Goal: Task Accomplishment & Management: Manage account settings

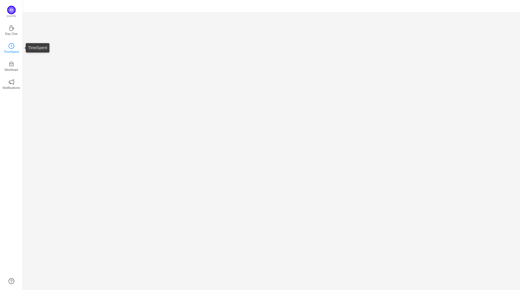
click at [11, 48] on icon "icon: clock-circle" at bounding box center [12, 46] width 6 height 6
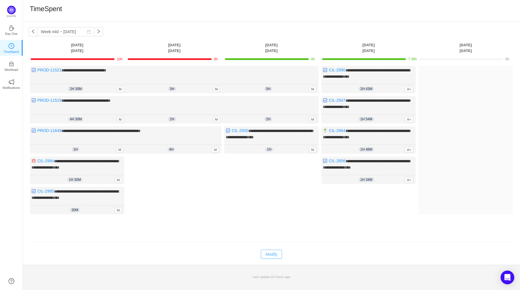
click at [272, 252] on button "Modify" at bounding box center [271, 254] width 21 height 9
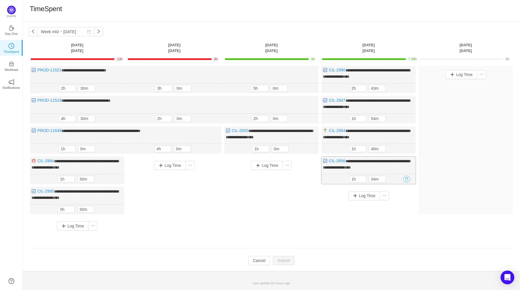
click at [407, 178] on button "button" at bounding box center [406, 179] width 7 height 7
click at [401, 203] on button "Yes" at bounding box center [400, 201] width 11 height 7
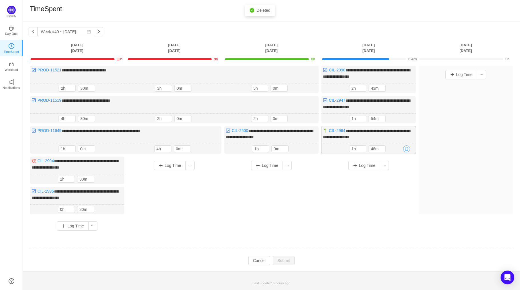
click at [407, 148] on button "button" at bounding box center [406, 149] width 7 height 7
click at [399, 174] on button "Yes" at bounding box center [400, 171] width 11 height 7
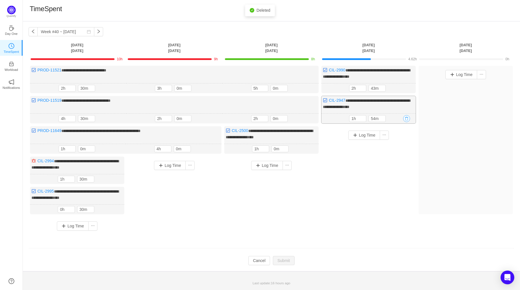
click at [408, 119] on button "button" at bounding box center [406, 118] width 7 height 7
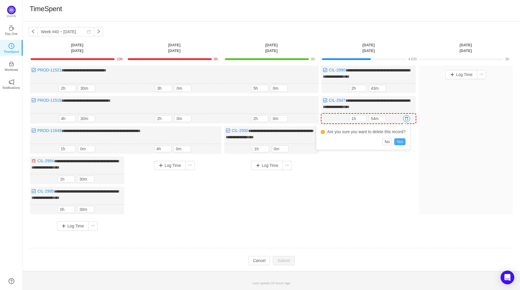
drag, startPoint x: 403, startPoint y: 144, endPoint x: 399, endPoint y: 147, distance: 4.5
click at [399, 147] on div "Are you sure you want to delete this record? No Yes" at bounding box center [363, 136] width 94 height 25
click at [403, 141] on button "Yes" at bounding box center [400, 141] width 11 height 7
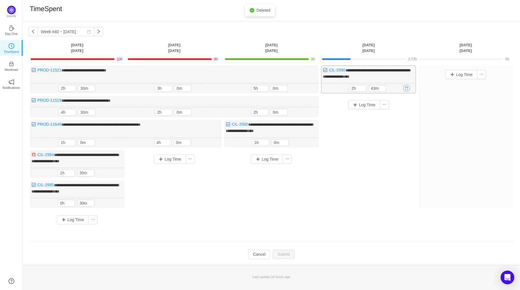
click at [407, 87] on button "button" at bounding box center [406, 88] width 7 height 7
click at [387, 88] on div "2h 43m" at bounding box center [368, 88] width 39 height 7
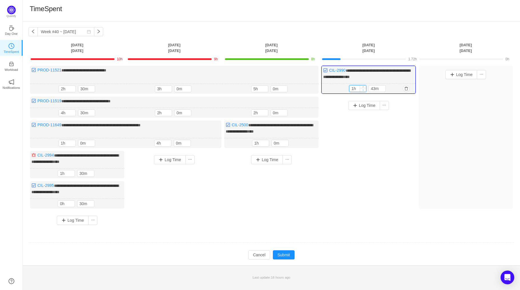
click at [362, 90] on span "Decrease Value" at bounding box center [363, 90] width 6 height 4
type input "0h"
click at [362, 90] on span "Decrease Value" at bounding box center [363, 90] width 6 height 4
click at [382, 89] on icon "icon: down" at bounding box center [383, 90] width 2 height 2
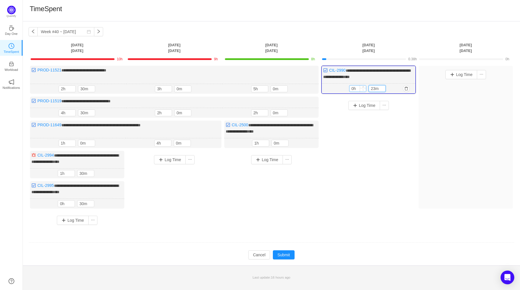
drag, startPoint x: 375, startPoint y: 88, endPoint x: 363, endPoint y: 88, distance: 12.0
click at [363, 88] on div "0h 23m" at bounding box center [368, 88] width 39 height 7
type input "30m"
click at [388, 121] on div "Log Time" at bounding box center [369, 155] width 94 height 116
click at [281, 252] on button "Submit" at bounding box center [284, 254] width 22 height 9
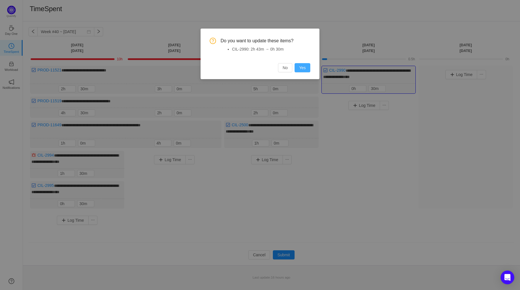
click at [302, 66] on button "Yes" at bounding box center [303, 67] width 16 height 9
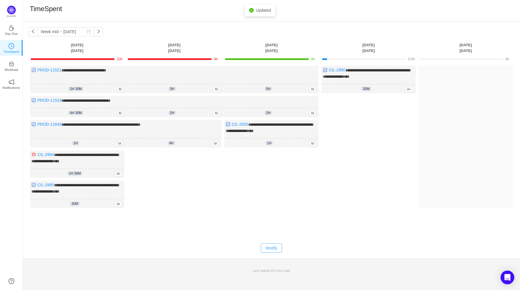
click at [271, 244] on button "Modify" at bounding box center [271, 248] width 21 height 9
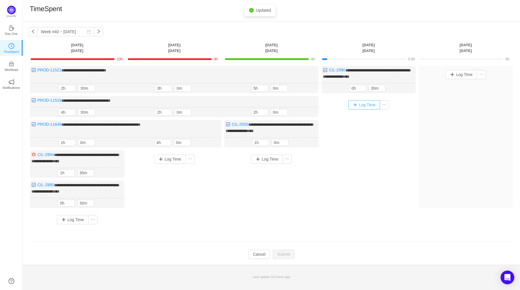
click at [368, 104] on button "Log Time" at bounding box center [365, 104] width 32 height 9
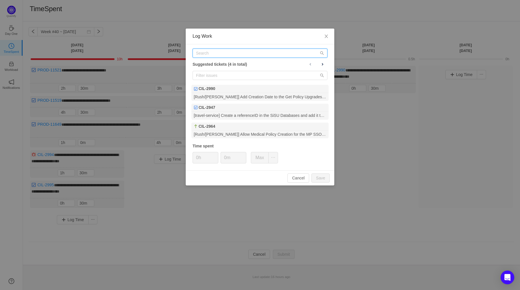
click at [227, 50] on input "text" at bounding box center [260, 53] width 135 height 9
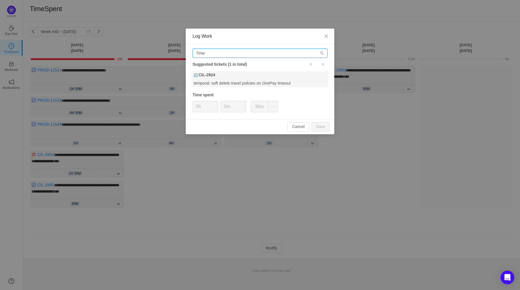
drag, startPoint x: 212, startPoint y: 52, endPoint x: 181, endPoint y: 49, distance: 31.0
click at [181, 49] on div "Log Work Time Suggested tickets (1 in total) CIL-2924 temporal: soft delete tra…" at bounding box center [260, 145] width 520 height 290
type input "PROD-11521"
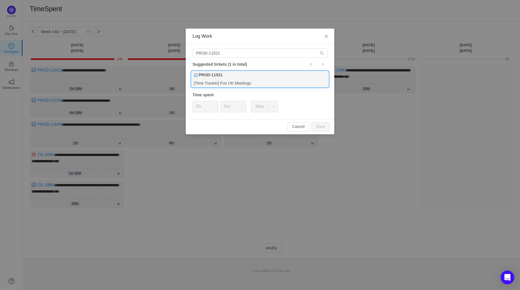
drag, startPoint x: 231, startPoint y: 89, endPoint x: 239, endPoint y: 83, distance: 9.9
click at [234, 87] on div "PROD-11521 Suggested tickets (1 in total) PROD-11521 [Time Tracker] Fox UK Meet…" at bounding box center [260, 81] width 149 height 75
click at [237, 83] on div "[Time Tracker] Fox UK Meetings" at bounding box center [260, 83] width 137 height 8
click at [216, 104] on icon "icon: up" at bounding box center [215, 105] width 2 height 2
click at [326, 131] on button "Save" at bounding box center [321, 126] width 18 height 9
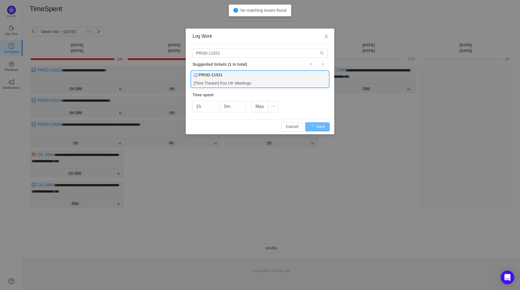
type input "0h"
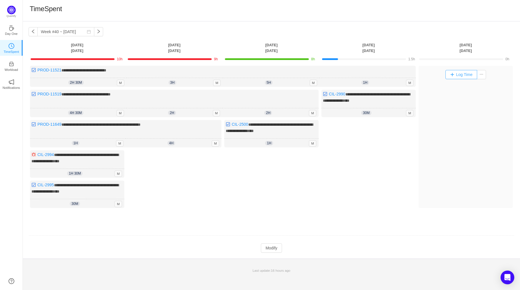
click at [465, 74] on button "Log Time" at bounding box center [462, 74] width 32 height 9
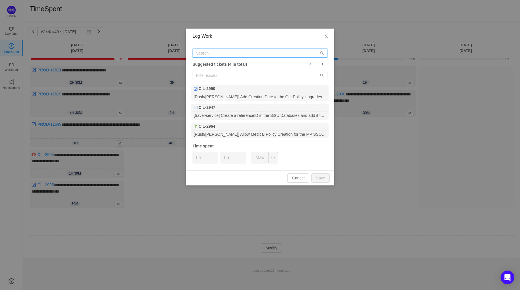
click at [262, 58] on input "text" at bounding box center [260, 53] width 135 height 9
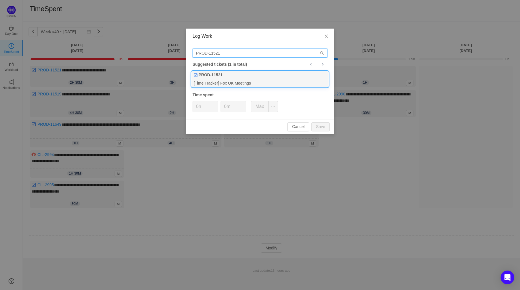
type input "PROD-11521"
click at [256, 74] on div "PROD-11521" at bounding box center [260, 75] width 137 height 8
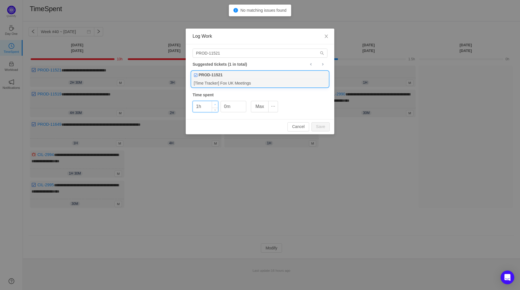
click at [216, 103] on span "Increase Value" at bounding box center [215, 104] width 6 height 7
click at [330, 126] on div "Cancel Save" at bounding box center [260, 126] width 149 height 15
click at [321, 126] on button "Save" at bounding box center [321, 126] width 18 height 9
type input "0h"
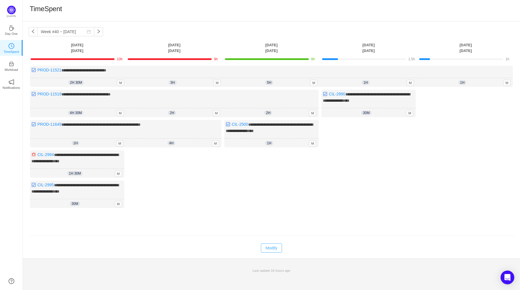
click at [272, 245] on button "Modify" at bounding box center [271, 248] width 21 height 9
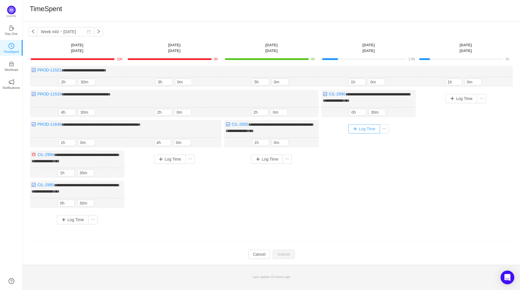
click at [370, 130] on button "Log Time" at bounding box center [365, 128] width 32 height 9
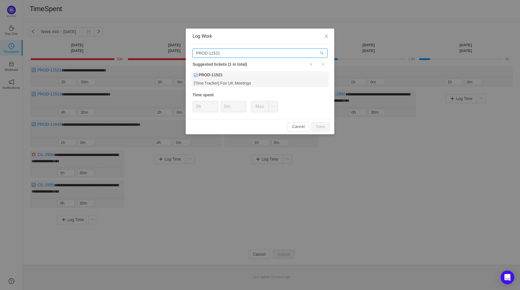
drag, startPoint x: 229, startPoint y: 54, endPoint x: 213, endPoint y: 53, distance: 16.0
click at [213, 53] on input "PROD-11521" at bounding box center [260, 53] width 135 height 9
type input "PROD-11649"
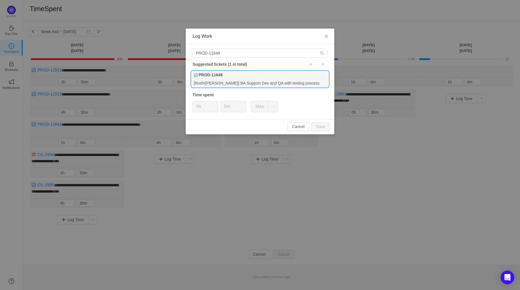
click at [268, 77] on div "PROD-11649" at bounding box center [260, 75] width 137 height 8
click at [215, 104] on icon "icon: up" at bounding box center [215, 105] width 2 height 2
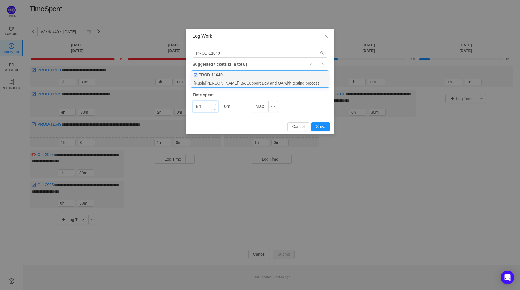
click at [215, 104] on icon "icon: up" at bounding box center [215, 105] width 2 height 2
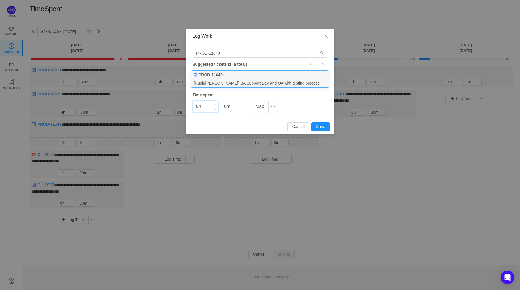
type input "10h"
click at [215, 104] on icon "icon: up" at bounding box center [215, 105] width 2 height 2
click at [224, 108] on input "0m" at bounding box center [233, 106] width 25 height 11
type input "30m"
click at [323, 125] on button "Save" at bounding box center [321, 126] width 18 height 9
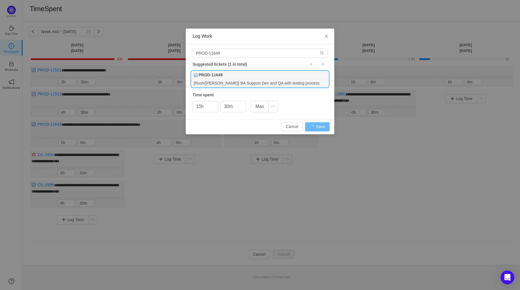
type input "0h"
type input "0m"
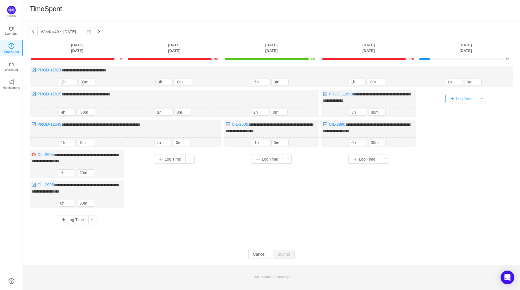
click at [453, 101] on button "Log Time" at bounding box center [462, 98] width 32 height 9
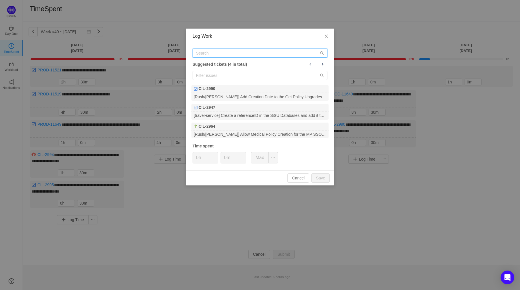
click at [211, 57] on input "text" at bounding box center [260, 53] width 135 height 9
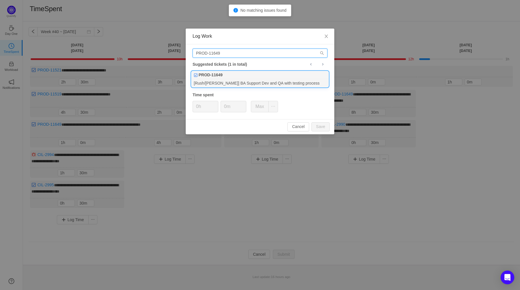
type input "PROD-11649"
click at [235, 76] on div "PROD-11649" at bounding box center [260, 75] width 137 height 8
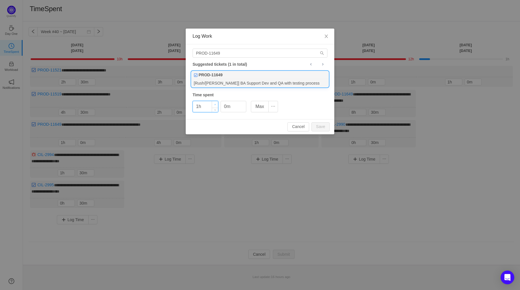
click at [216, 104] on span "Increase Value" at bounding box center [215, 104] width 6 height 7
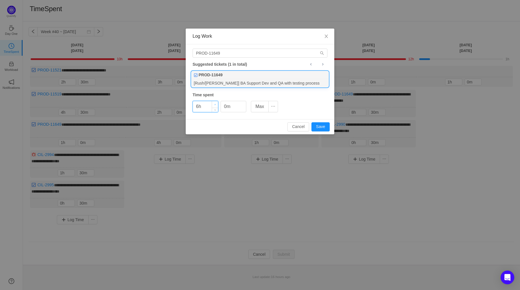
click at [216, 104] on span "Increase Value" at bounding box center [215, 104] width 6 height 7
click at [318, 129] on button "Save" at bounding box center [321, 126] width 18 height 9
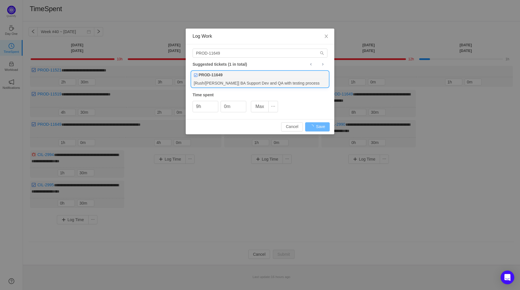
type input "0h"
